Goal: Task Accomplishment & Management: Use online tool/utility

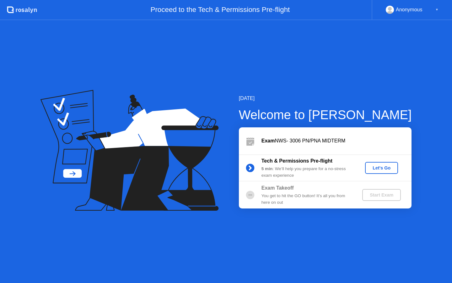
click at [379, 169] on div "Let's Go" at bounding box center [382, 167] width 28 height 5
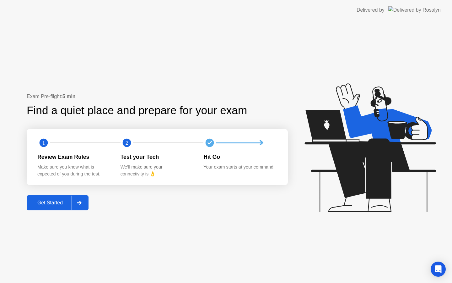
click at [84, 203] on div at bounding box center [79, 202] width 15 height 14
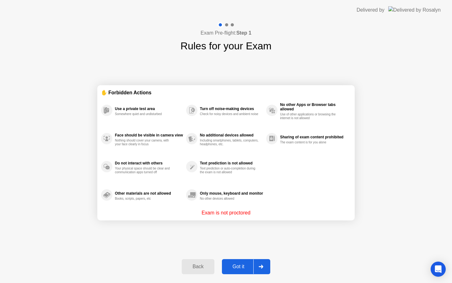
click at [239, 266] on div "Got it" at bounding box center [239, 266] width 30 height 6
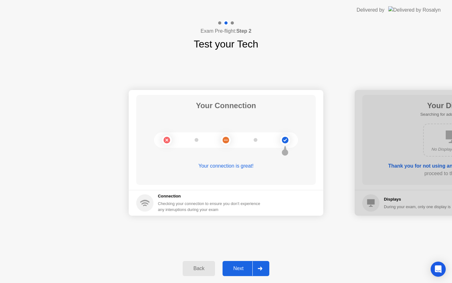
click at [239, 266] on div "Next" at bounding box center [239, 268] width 28 height 6
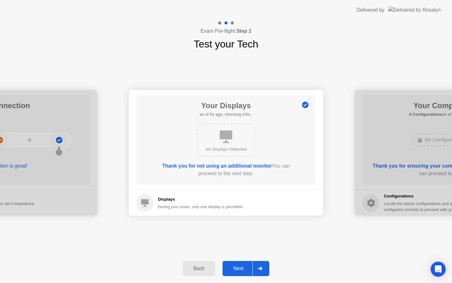
click at [239, 266] on div "Next" at bounding box center [239, 268] width 28 height 6
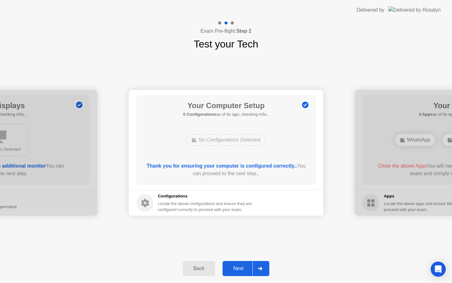
click at [239, 266] on div "Next" at bounding box center [239, 268] width 28 height 6
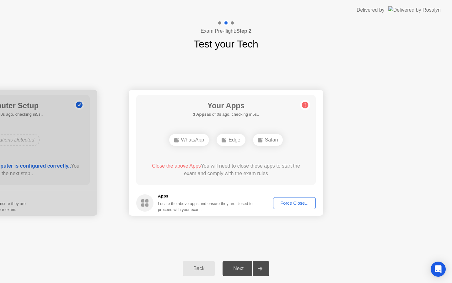
click at [239, 266] on div "Next" at bounding box center [239, 268] width 28 height 6
click at [288, 204] on div "Force Close..." at bounding box center [294, 202] width 38 height 5
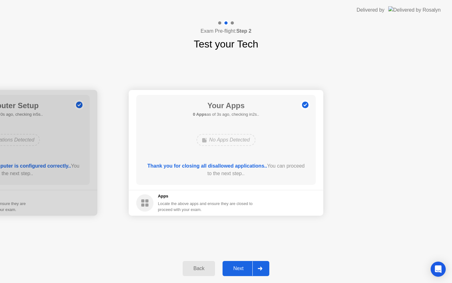
click at [238, 266] on div "Next" at bounding box center [239, 268] width 28 height 6
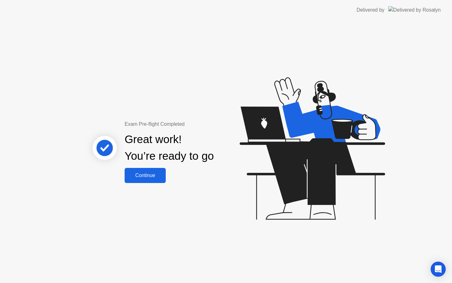
click at [149, 178] on div "Continue" at bounding box center [145, 175] width 37 height 6
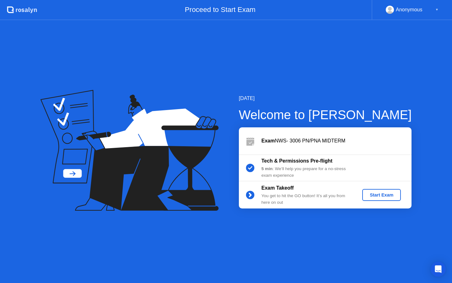
click at [378, 195] on div "Start Exam" at bounding box center [382, 194] width 34 height 5
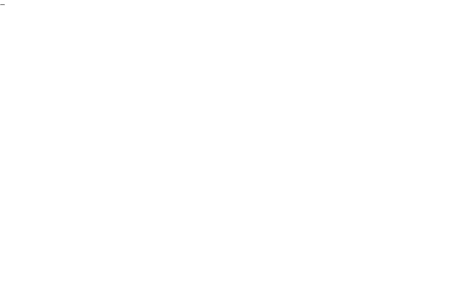
click at [5, 6] on button "End Proctoring Session" at bounding box center [2, 5] width 5 height 2
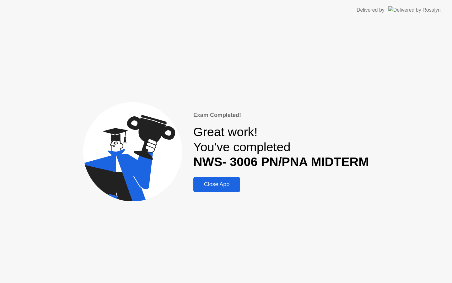
click at [217, 183] on div "Close App" at bounding box center [216, 184] width 43 height 7
